Goal: Book appointment/travel/reservation

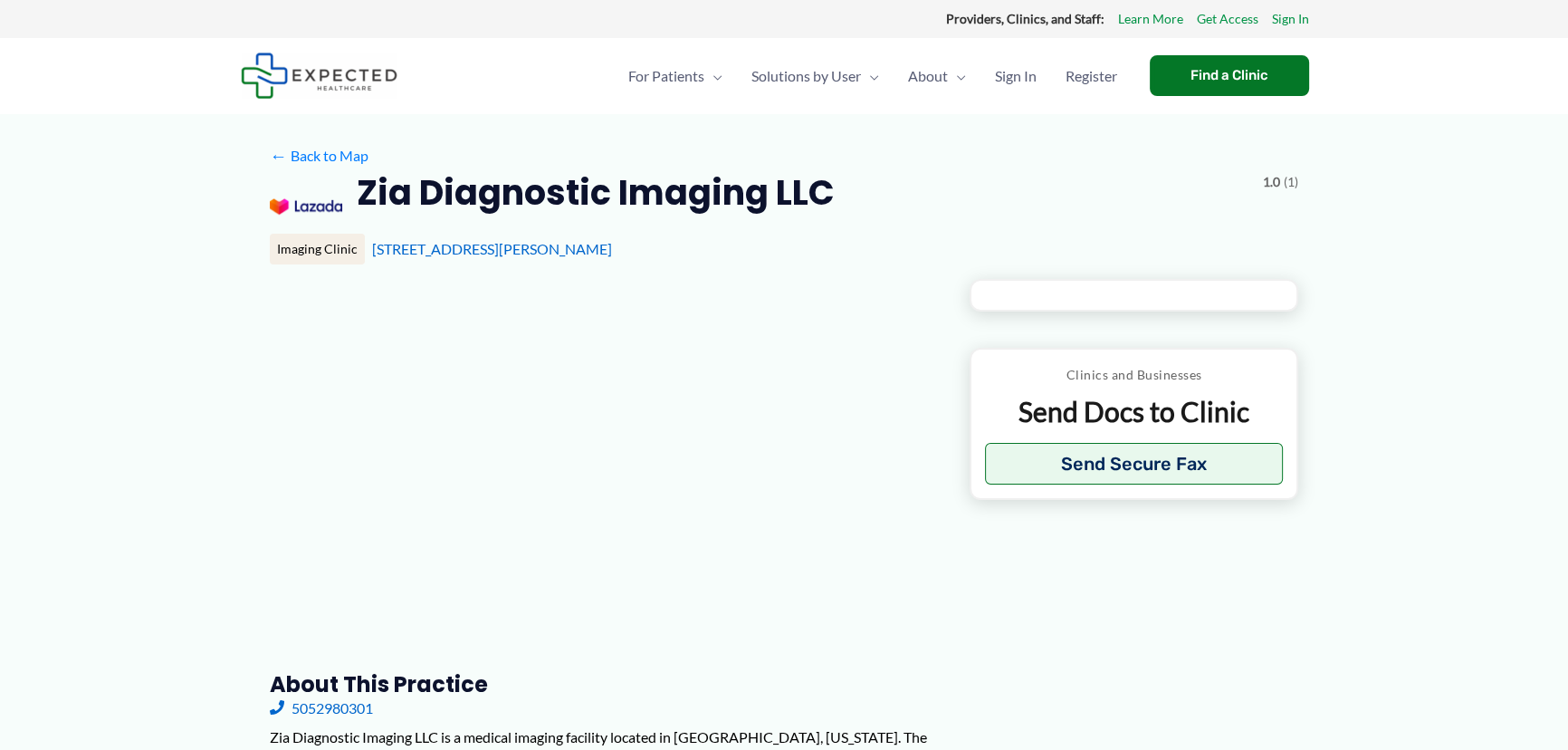
type input "**********"
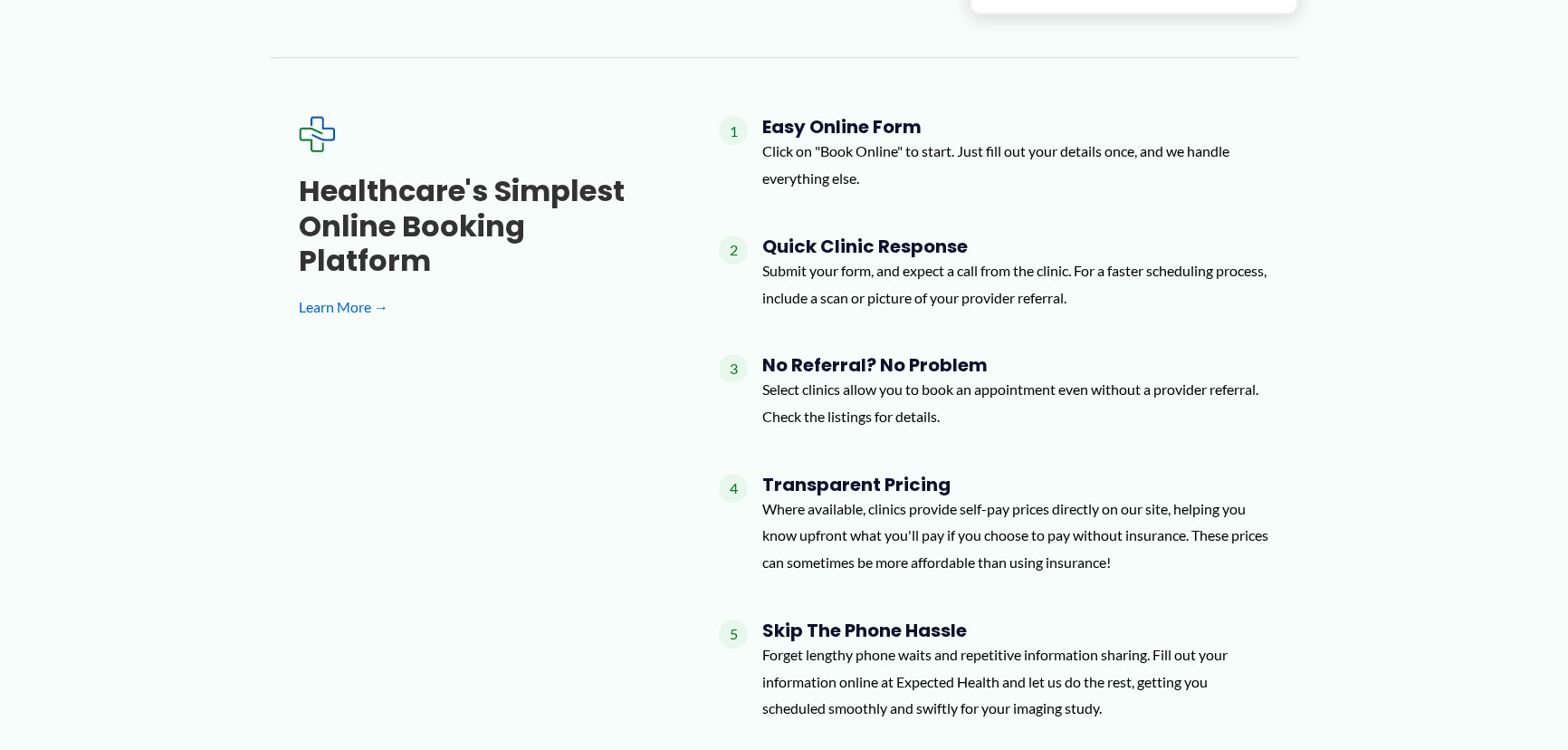
scroll to position [741, 0]
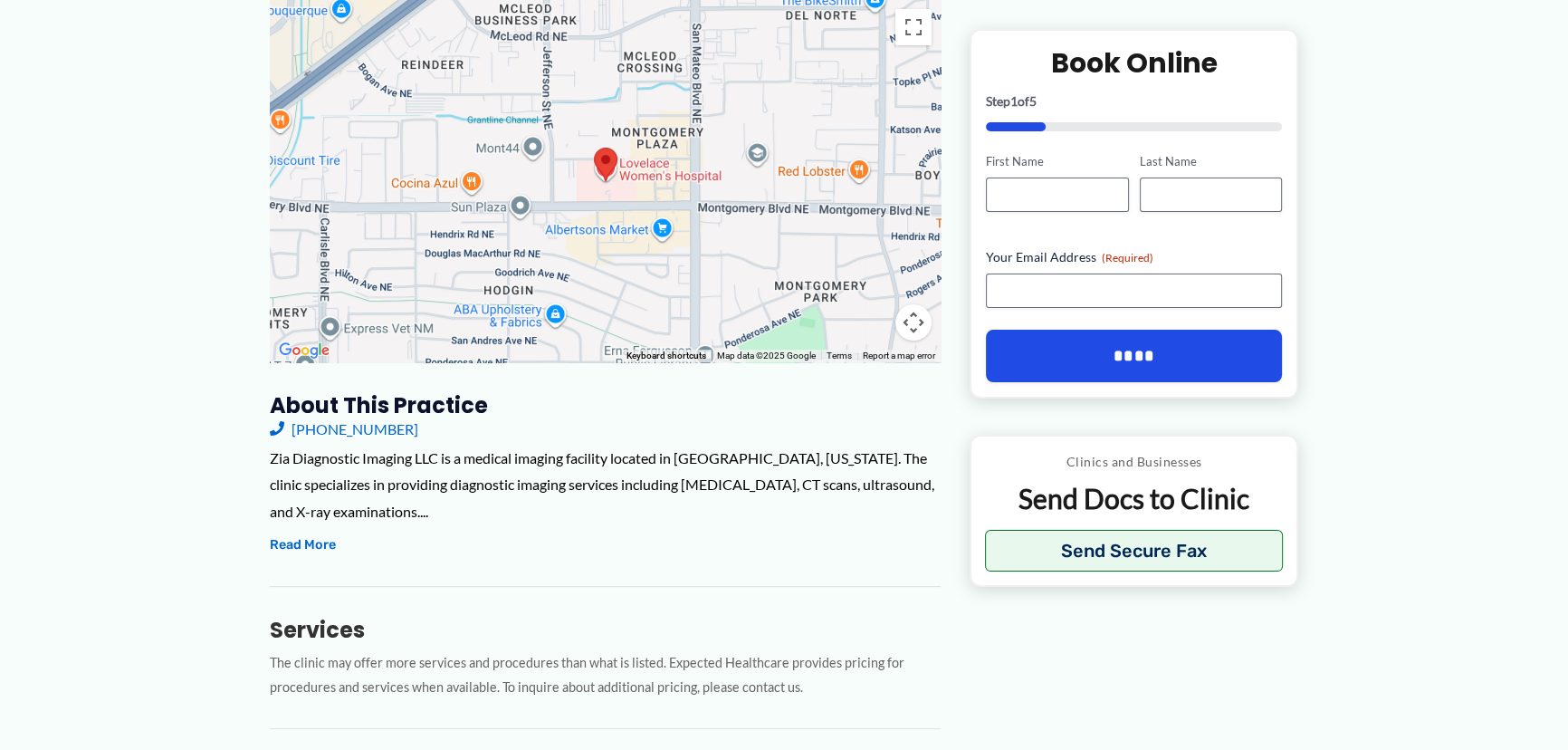
scroll to position [164, 0]
